Goal: Navigation & Orientation: Go to known website

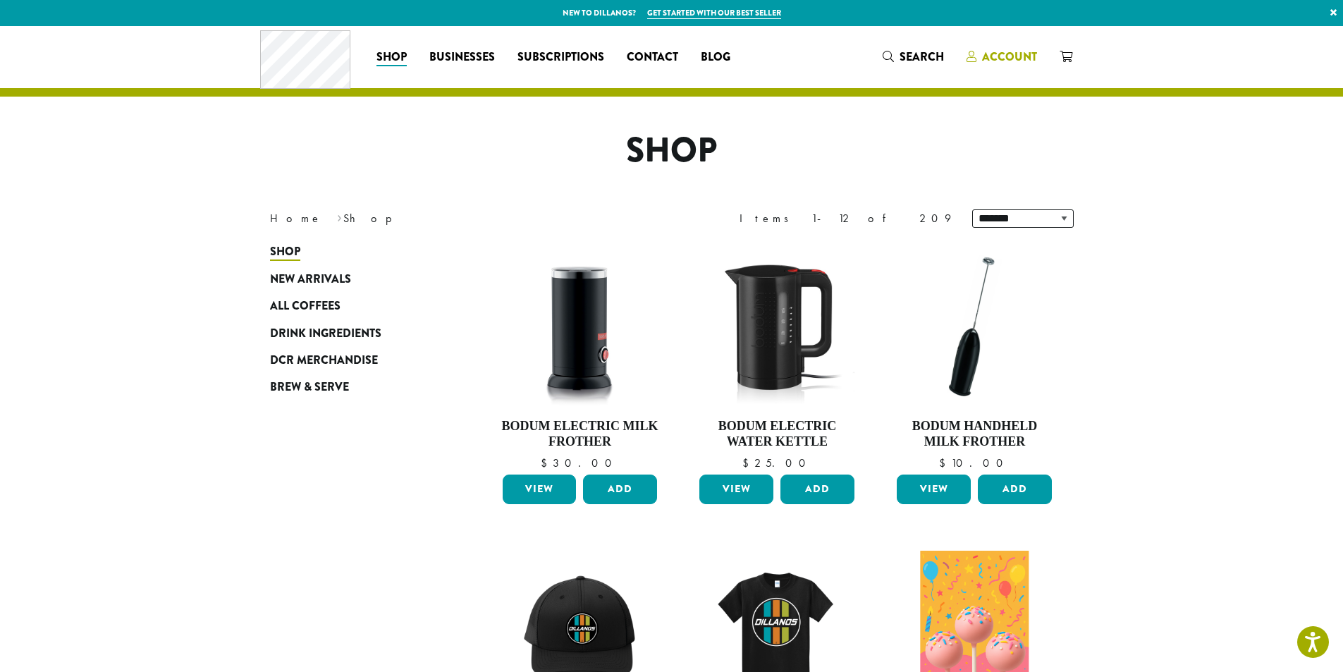
click at [974, 56] on icon at bounding box center [971, 56] width 10 height 11
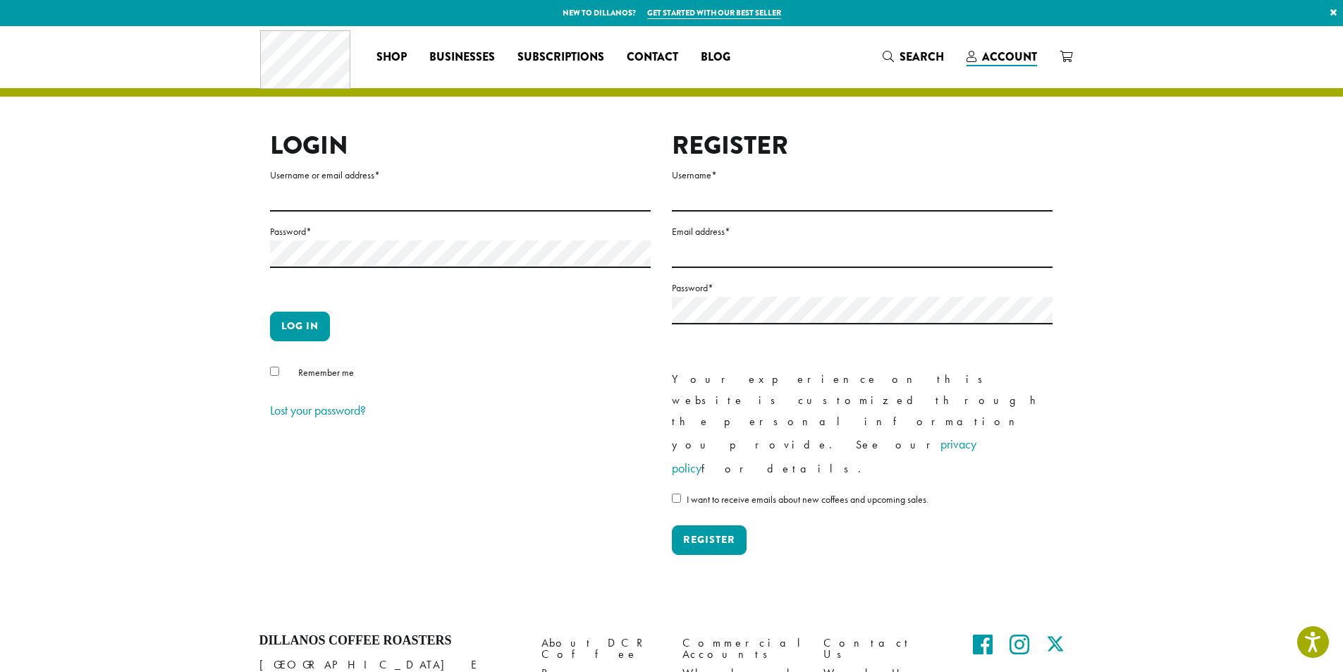
scroll to position [54, 0]
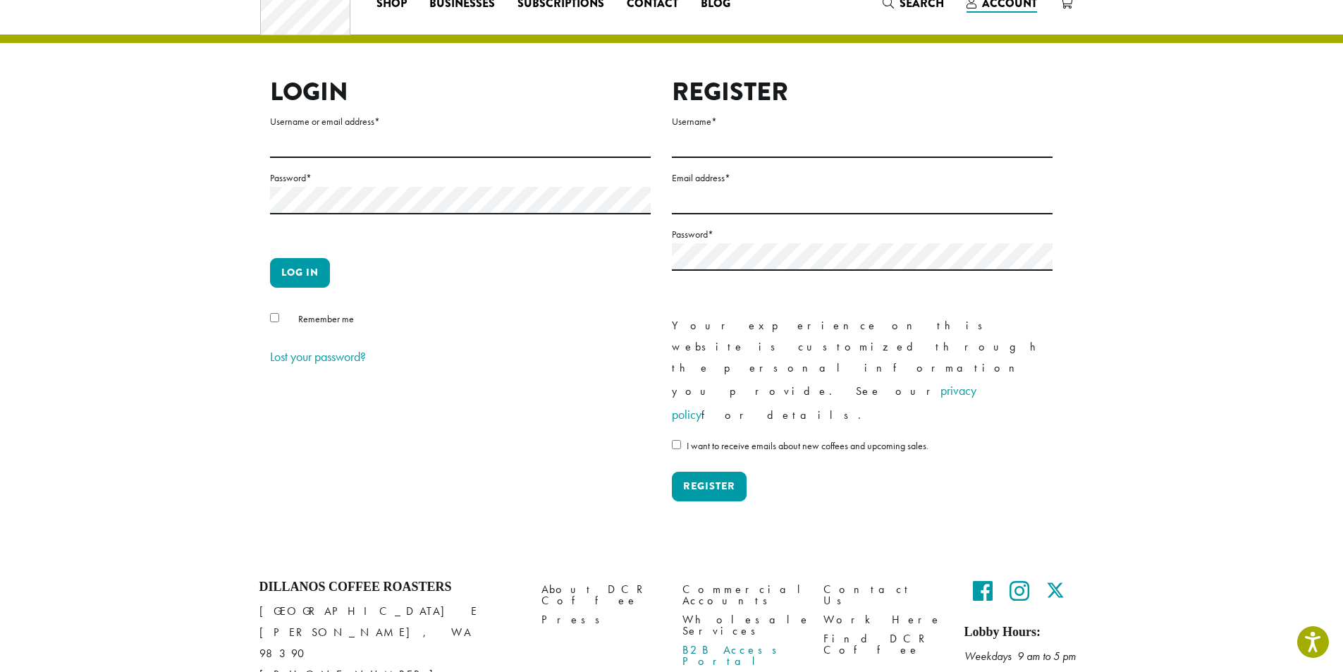
click at [729, 641] on link "B2B Access Portal" at bounding box center [742, 656] width 120 height 30
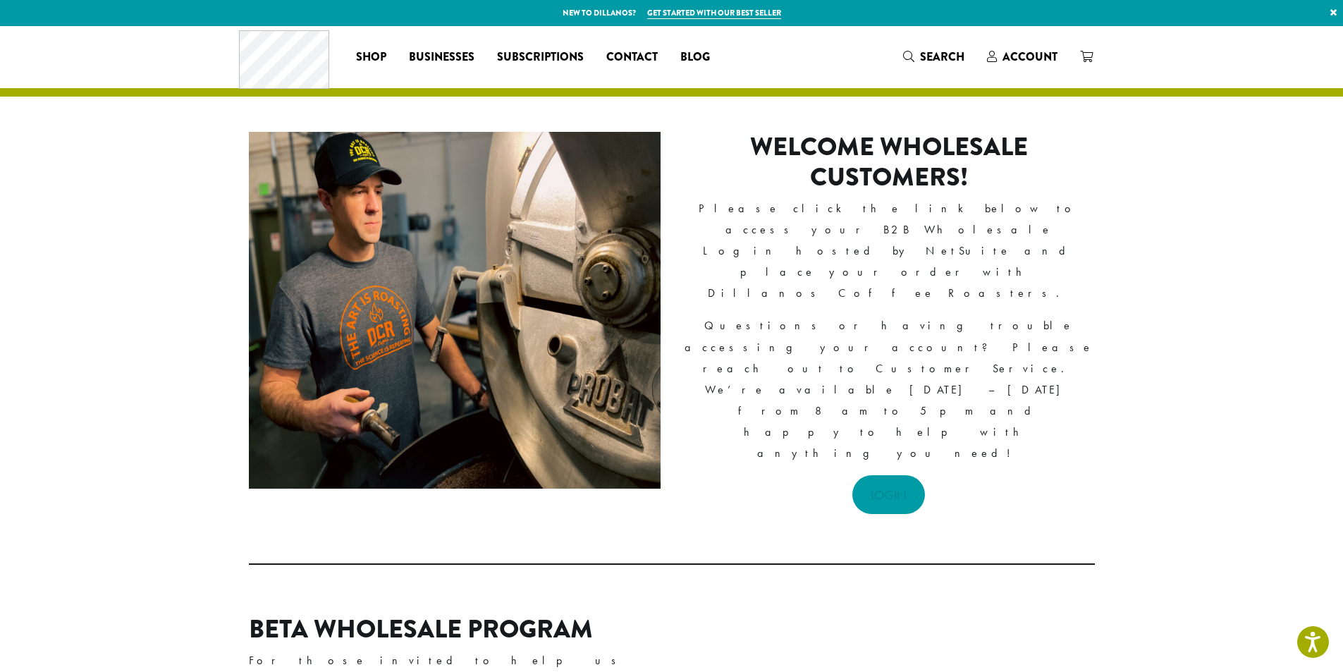
click at [892, 475] on link "LOGIN" at bounding box center [888, 494] width 73 height 39
